Goal: Information Seeking & Learning: Learn about a topic

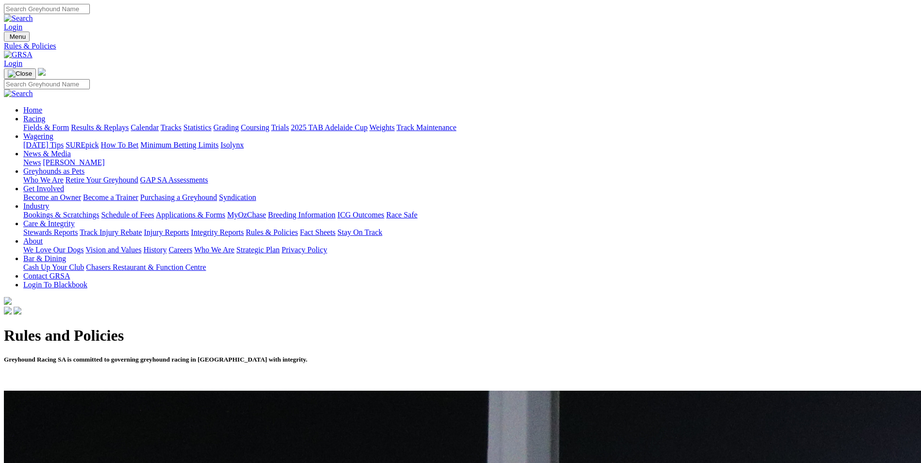
scroll to position [437, 0]
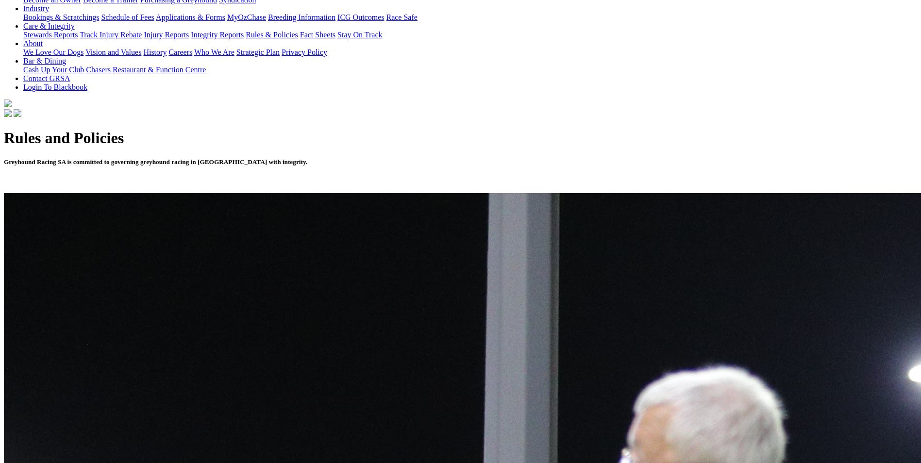
scroll to position [97, 0]
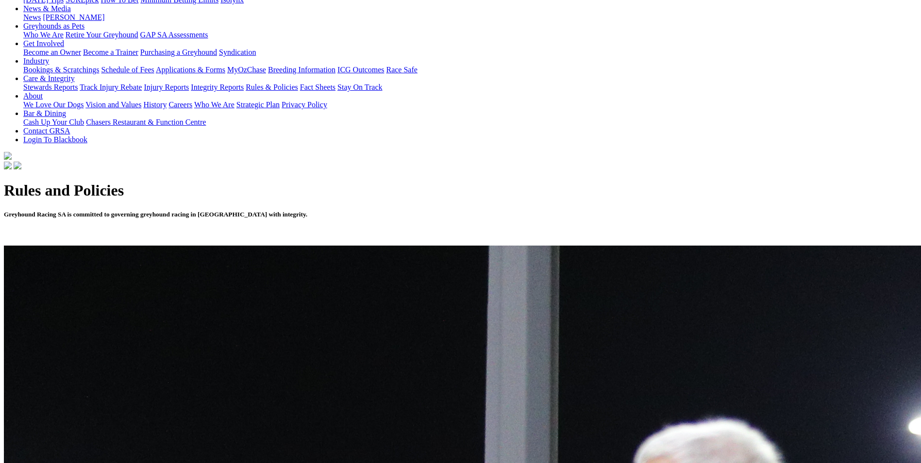
scroll to position [146, 0]
